Goal: Communication & Community: Answer question/provide support

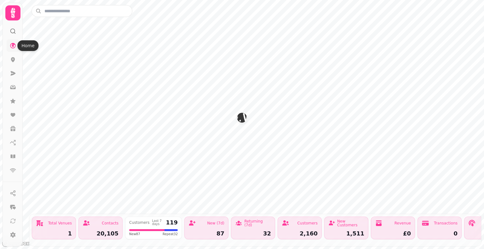
click at [13, 46] on icon at bounding box center [13, 46] width 6 height 6
click at [9, 13] on icon at bounding box center [13, 13] width 13 height 13
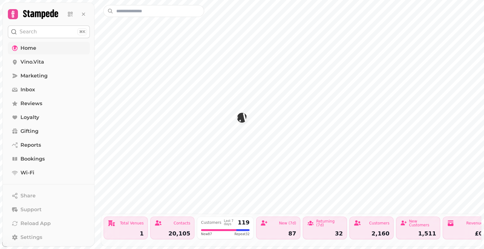
click at [29, 46] on span "Home" at bounding box center [28, 48] width 16 height 8
click at [221, 223] on div "Customers Last 7 days 119 New 87 Repeat 32" at bounding box center [225, 228] width 57 height 23
click at [43, 70] on link "Marketing" at bounding box center [49, 76] width 82 height 13
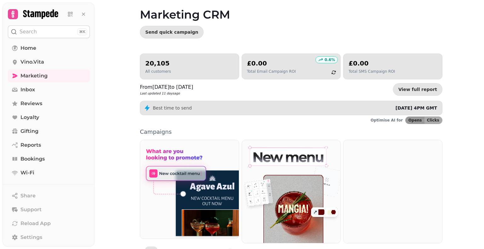
scroll to position [21, 0]
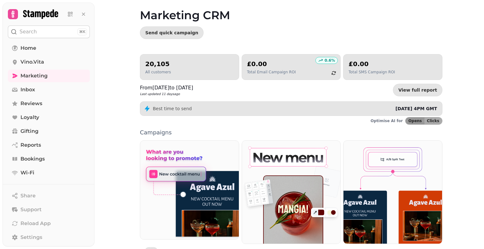
click at [266, 66] on h2 "£0.00" at bounding box center [271, 64] width 49 height 9
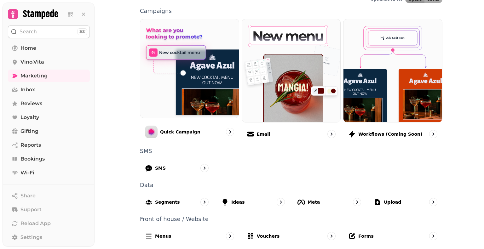
scroll to position [143, 0]
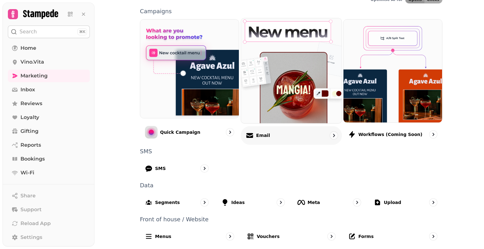
click at [267, 135] on div "Email" at bounding box center [291, 135] width 101 height 19
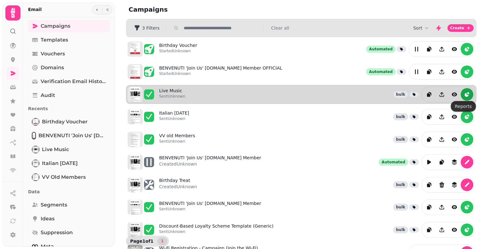
click at [464, 94] on icon "reports" at bounding box center [467, 94] width 6 height 6
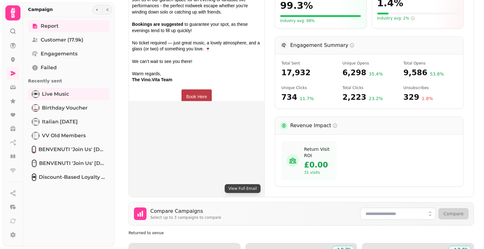
scroll to position [195, 0]
click at [15, 16] on icon at bounding box center [13, 13] width 13 height 13
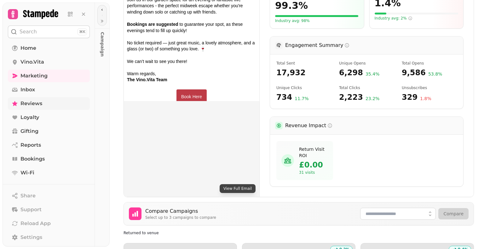
click at [30, 101] on span "Reviews" at bounding box center [31, 104] width 22 height 8
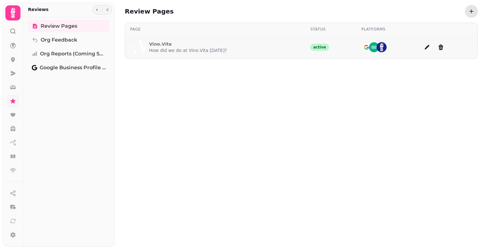
click at [162, 49] on p "How did we do at Vino.Vita [DATE]?" at bounding box center [188, 50] width 78 height 6
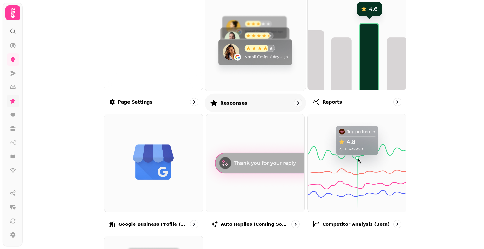
scroll to position [85, 0]
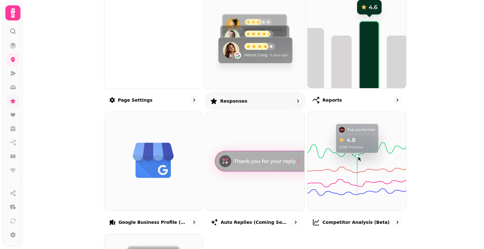
click at [231, 45] on img at bounding box center [255, 38] width 111 height 111
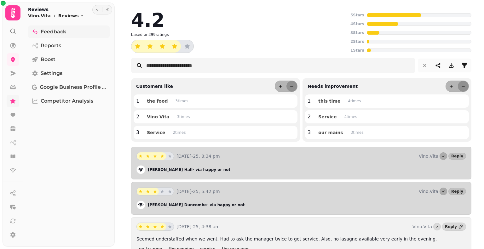
click at [90, 30] on link "Feedback" at bounding box center [69, 32] width 82 height 13
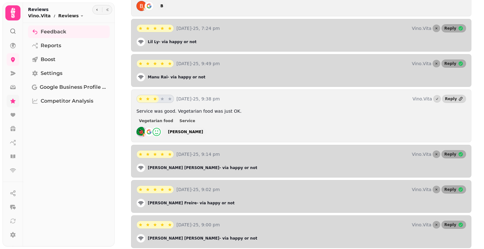
scroll to position [765, 0]
click at [149, 127] on img at bounding box center [149, 132] width 10 height 10
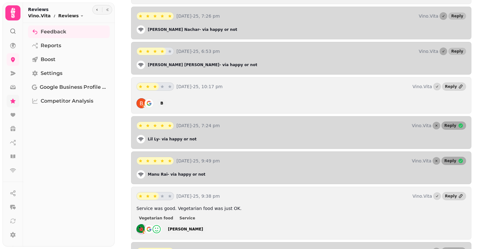
scroll to position [668, 0]
click at [458, 84] on icon at bounding box center [460, 86] width 5 height 5
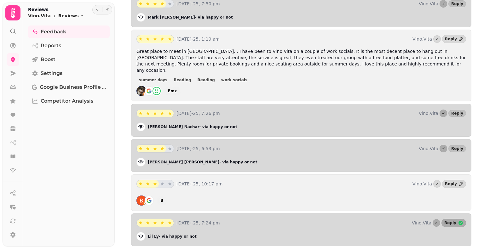
scroll to position [569, 0]
drag, startPoint x: 172, startPoint y: 154, endPoint x: 148, endPoint y: 156, distance: 25.0
click at [148, 159] on div "Stuart Godfrey - via happy or not" at bounding box center [301, 163] width 330 height 9
copy p "Stuart Godfrey"
drag, startPoint x: 171, startPoint y: 119, endPoint x: 147, endPoint y: 118, distance: 24.9
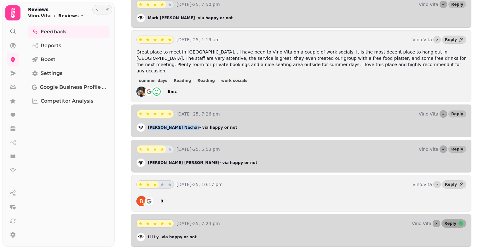
click at [147, 123] on div "Manal Nachar - via happy or not" at bounding box center [301, 127] width 330 height 9
copy p "Manal Nachar"
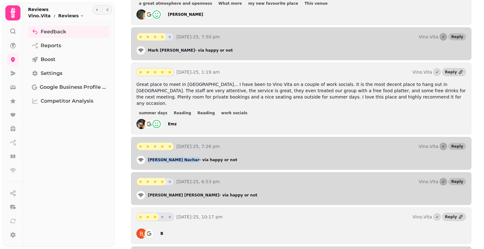
scroll to position [535, 0]
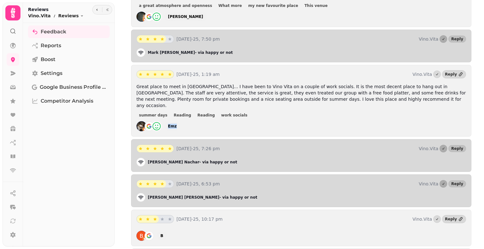
drag, startPoint x: 180, startPoint y: 114, endPoint x: 167, endPoint y: 117, distance: 12.8
click at [167, 121] on div "Emz" at bounding box center [301, 126] width 330 height 10
copy div "Emz"
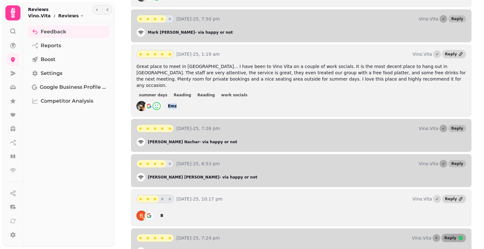
scroll to position [555, 0]
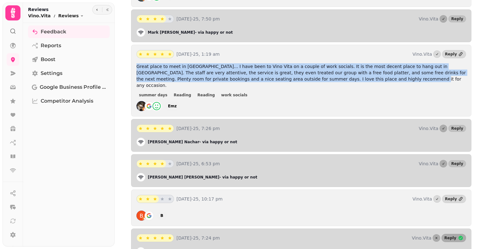
drag, startPoint x: 327, startPoint y: 77, endPoint x: 135, endPoint y: 64, distance: 192.1
click at [135, 64] on div "7th Aug-25, 1:19 am Vino.Vita Reply Great place to meet in Reading... I have be…" at bounding box center [301, 81] width 340 height 72
copy span "Great place to meet in [GEOGRAPHIC_DATA]... I have been to Vino Vita on a coupl…"
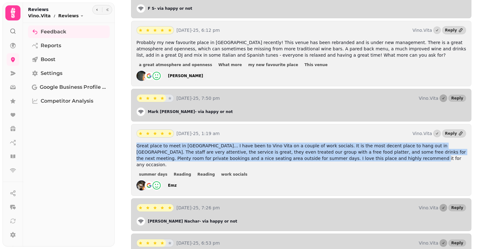
scroll to position [472, 0]
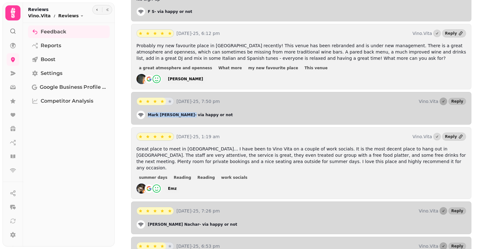
drag, startPoint x: 172, startPoint y: 113, endPoint x: 148, endPoint y: 111, distance: 25.0
click at [148, 113] on p "Mark Hibbert - via happy or not" at bounding box center [190, 115] width 85 height 5
copy p "Mark Hibbert"
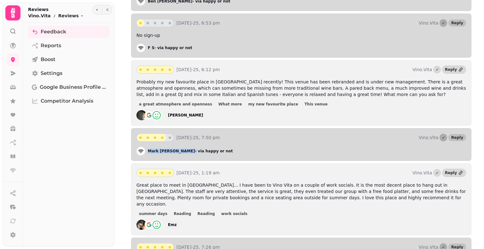
scroll to position [435, 0]
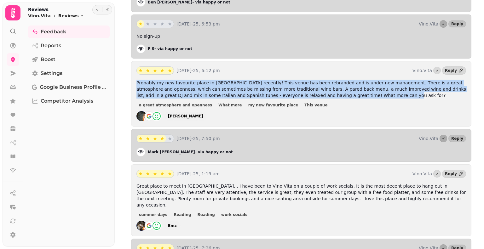
drag, startPoint x: 321, startPoint y: 92, endPoint x: 136, endPoint y: 80, distance: 185.7
click at [136, 80] on div "8th Aug-25, 6:12 pm Vino.Vita Reply Probably my new favourite place in Reading …" at bounding box center [301, 94] width 340 height 66
copy span "Probably my new favourite place in [GEOGRAPHIC_DATA] recently! This venue has b…"
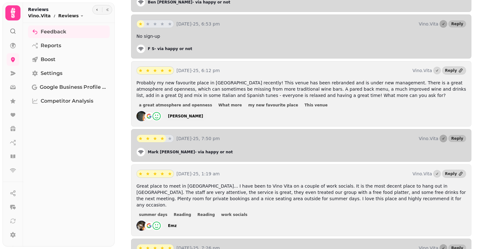
click at [203, 111] on div "[PERSON_NAME]" at bounding box center [301, 116] width 330 height 10
click at [199, 113] on div "[PERSON_NAME]" at bounding box center [171, 116] width 71 height 10
click at [173, 114] on div "[PERSON_NAME]" at bounding box center [185, 116] width 35 height 5
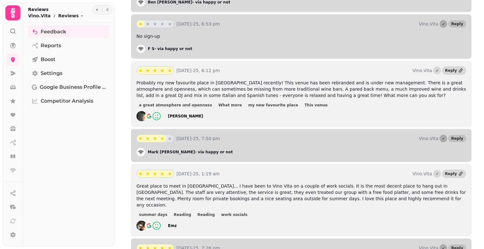
click at [173, 114] on div "[PERSON_NAME]" at bounding box center [185, 116] width 35 height 5
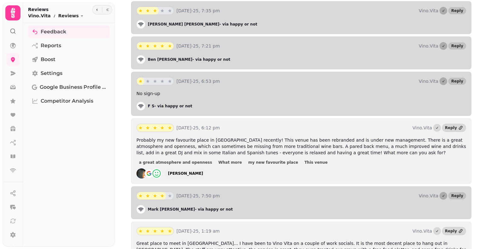
scroll to position [378, 0]
drag, startPoint x: 153, startPoint y: 103, endPoint x: 147, endPoint y: 103, distance: 6.3
click at [147, 103] on div "F S - via happy or not" at bounding box center [301, 106] width 330 height 9
copy p "F S"
click at [242, 97] on div "8th Aug-25, 6:53 pm Vino.Vita Reply No sign-up F S - via happy or not" at bounding box center [301, 94] width 340 height 44
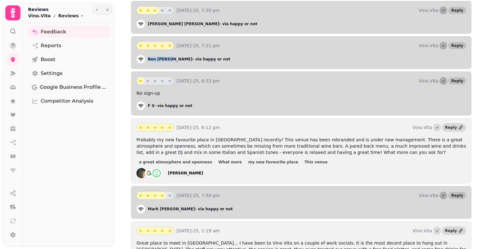
drag, startPoint x: 165, startPoint y: 58, endPoint x: 148, endPoint y: 57, distance: 17.4
click at [148, 57] on p "Ben Floyd - via happy or not" at bounding box center [189, 59] width 83 height 5
copy p "Ben Floyd"
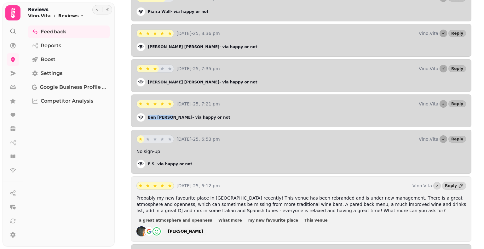
scroll to position [308, 0]
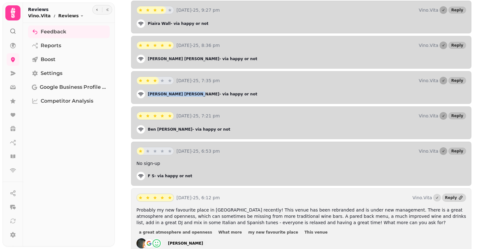
drag, startPoint x: 171, startPoint y: 92, endPoint x: 145, endPoint y: 90, distance: 26.2
click at [145, 90] on div "Tim Stephens - via happy or not" at bounding box center [301, 94] width 330 height 9
copy div "Tim Stephens"
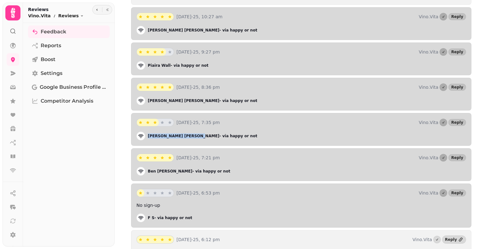
scroll to position [265, 0]
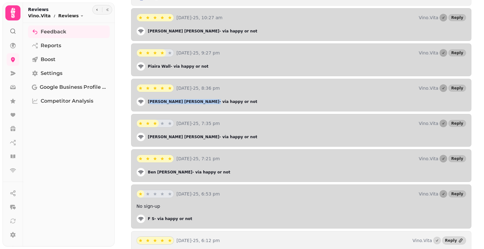
drag, startPoint x: 174, startPoint y: 100, endPoint x: 149, endPoint y: 100, distance: 25.2
click at [149, 100] on p "John Browning - via happy or not" at bounding box center [202, 101] width 109 height 5
drag, startPoint x: 147, startPoint y: 100, endPoint x: 174, endPoint y: 100, distance: 26.8
click at [174, 100] on div "John Browning - via happy or not" at bounding box center [301, 101] width 330 height 9
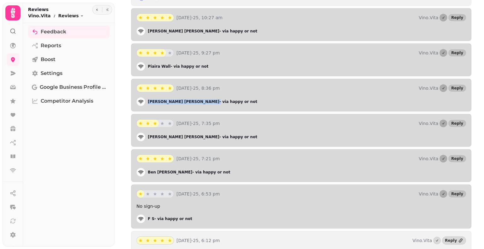
copy p "John Browning"
drag, startPoint x: 165, startPoint y: 65, endPoint x: 147, endPoint y: 64, distance: 18.9
click at [147, 64] on div "Piaira Wall - via happy or not" at bounding box center [301, 66] width 330 height 9
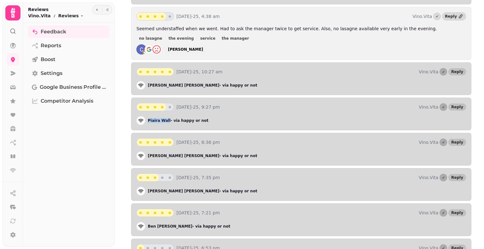
scroll to position [204, 0]
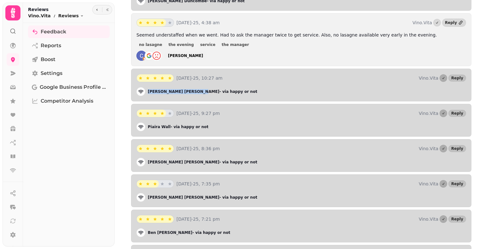
drag, startPoint x: 175, startPoint y: 92, endPoint x: 148, endPoint y: 90, distance: 26.5
click at [148, 90] on p "David Zachariah - via happy or not" at bounding box center [202, 91] width 109 height 5
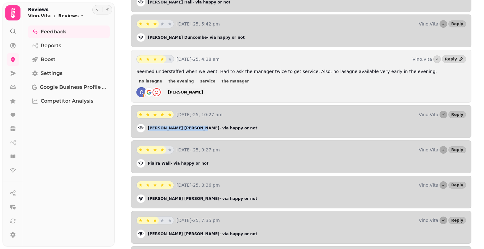
scroll to position [168, 0]
click at [185, 91] on div "[PERSON_NAME]" at bounding box center [185, 91] width 35 height 5
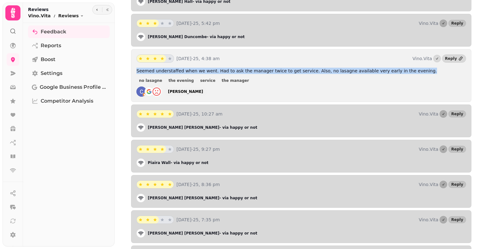
drag, startPoint x: 398, startPoint y: 70, endPoint x: 132, endPoint y: 71, distance: 266.0
click at [132, 71] on div "10th Aug-25, 4:38 am Vino.Vita Reply Seemed understaffed when we went. Had to a…" at bounding box center [301, 75] width 340 height 53
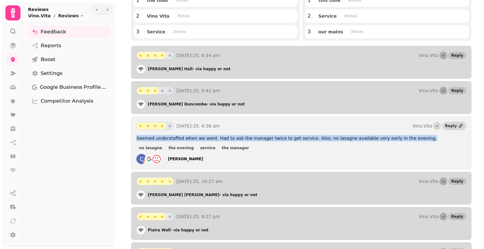
scroll to position [99, 0]
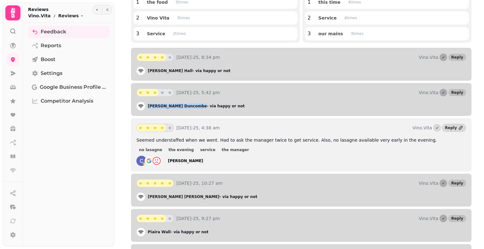
drag, startPoint x: 179, startPoint y: 107, endPoint x: 148, endPoint y: 107, distance: 31.2
click at [148, 107] on div "Rachel Duncombe - via happy or not" at bounding box center [301, 106] width 330 height 9
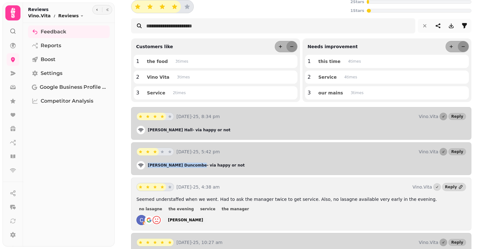
scroll to position [39, 0]
drag, startPoint x: 163, startPoint y: 129, endPoint x: 146, endPoint y: 131, distance: 16.5
click at [146, 131] on div "Ron Hall - via happy or not" at bounding box center [301, 130] width 330 height 9
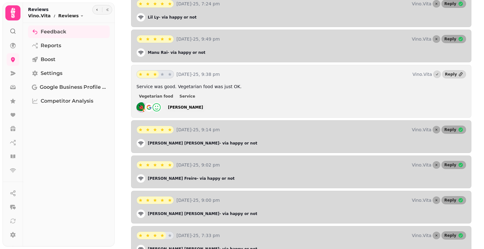
scroll to position [789, 0]
click at [448, 164] on span "Reply" at bounding box center [450, 166] width 12 height 4
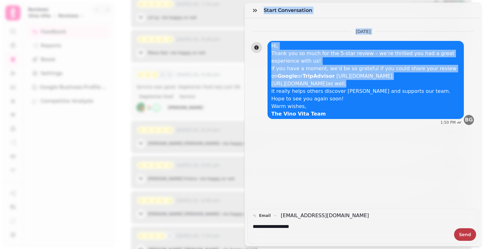
drag, startPoint x: 393, startPoint y: 90, endPoint x: 276, endPoint y: 79, distance: 117.7
click at [271, 69] on div "Hi, Thank you so much for the 5-star review – we’re thrilled you had a great ex…" at bounding box center [365, 80] width 189 height 76
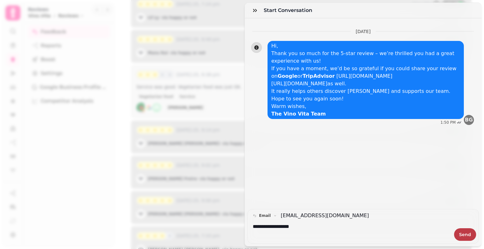
click at [293, 95] on p "It really helps others discover Vino Vita and supports our team." at bounding box center [365, 92] width 189 height 8
drag, startPoint x: 370, startPoint y: 111, endPoint x: 391, endPoint y: 116, distance: 22.0
click at [391, 110] on p "Warm wishes," at bounding box center [365, 107] width 189 height 8
click at [307, 118] on p "The Vino Vita Team" at bounding box center [365, 114] width 189 height 8
click at [397, 88] on p "https://www.tripadvisor.co.uk/Restaurant_Review-g186363-d27722540-Reviews-Vino_…" at bounding box center [365, 84] width 189 height 8
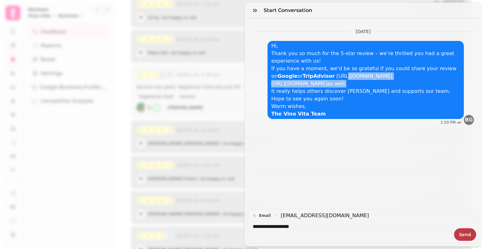
drag, startPoint x: 396, startPoint y: 94, endPoint x: 327, endPoint y: 155, distance: 92.2
click at [287, 73] on div "Hi, Thank you so much for the 5-star review – we’re thrilled you had a great ex…" at bounding box center [365, 80] width 189 height 76
click at [328, 159] on div "4 Aug, 2025 Hi, Thank you so much for the 5-star review – we’re thrilled you ha…" at bounding box center [363, 113] width 237 height 191
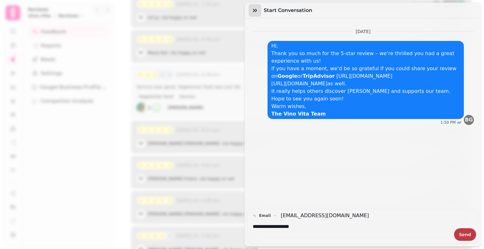
click at [253, 7] on icon "button" at bounding box center [255, 10] width 6 height 6
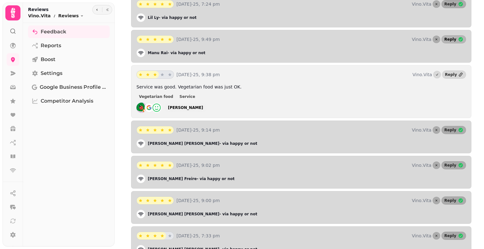
click at [452, 35] on button "Reply" at bounding box center [454, 39] width 25 height 8
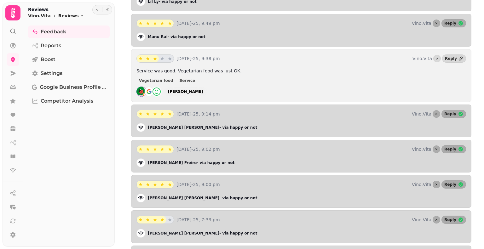
scroll to position [817, 0]
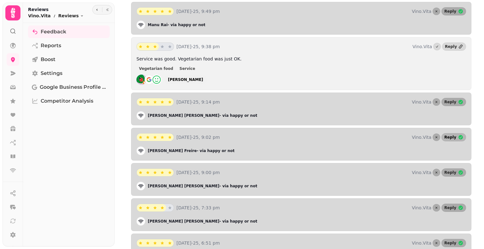
click at [450, 136] on span "Reply" at bounding box center [450, 138] width 12 height 4
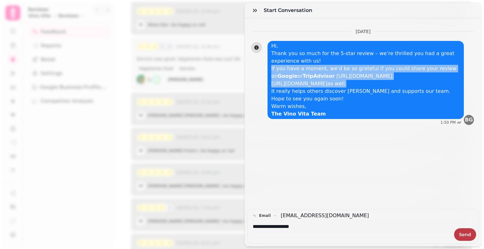
drag, startPoint x: 389, startPoint y: 91, endPoint x: 265, endPoint y: 51, distance: 129.5
click at [271, 51] on div "Hi, Thank you so much for the 5-star review – we’re thrilled you had a great ex…" at bounding box center [365, 80] width 189 height 76
click at [255, 12] on icon "button" at bounding box center [255, 10] width 6 height 6
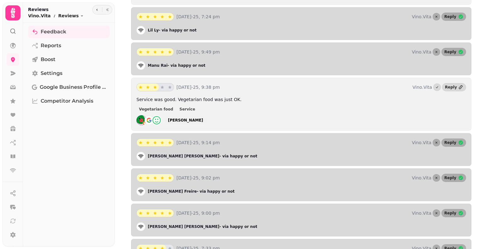
scroll to position [777, 0]
